Goal: Find specific page/section: Find specific page/section

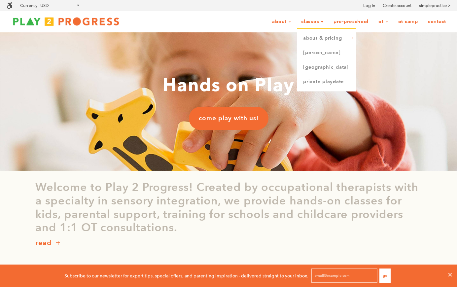
click at [317, 17] on link "Classes" at bounding box center [312, 22] width 31 height 13
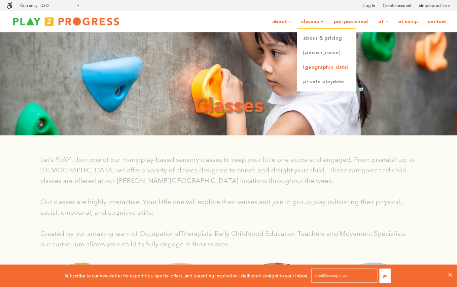
click at [318, 65] on link "[GEOGRAPHIC_DATA]" at bounding box center [326, 67] width 59 height 15
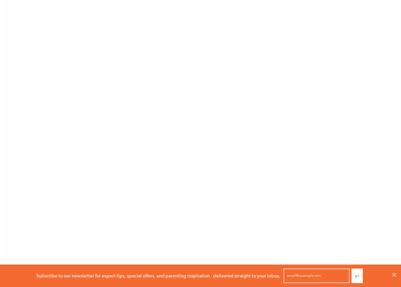
scroll to position [854, 0]
